Goal: Go to known website: Access a specific website the user already knows

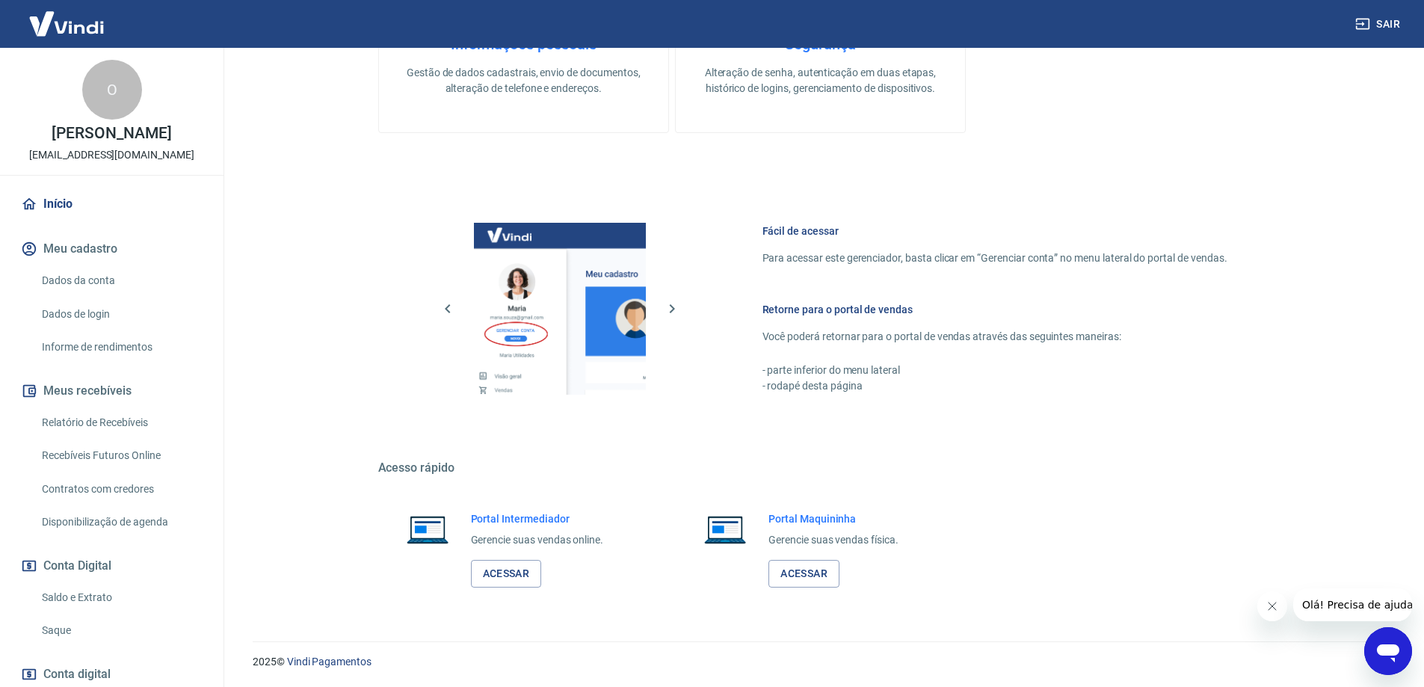
scroll to position [595, 0]
click at [493, 563] on link "Acessar" at bounding box center [506, 573] width 71 height 28
